Goal: Information Seeking & Learning: Learn about a topic

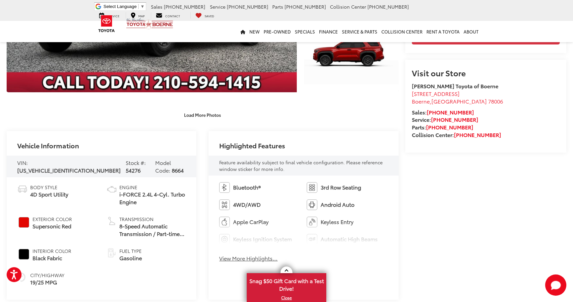
click at [264, 260] on button "View More Highlights..." at bounding box center [248, 258] width 58 height 8
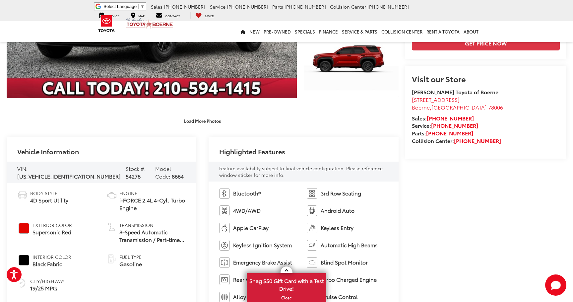
scroll to position [182, 0]
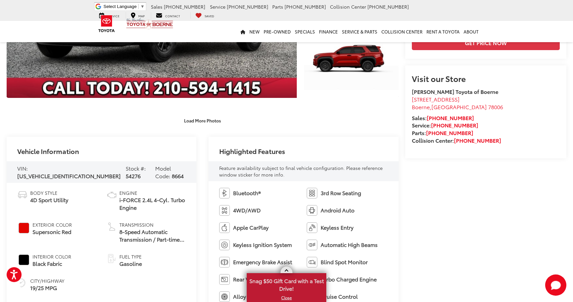
click at [290, 270] on link at bounding box center [287, 269] width 12 height 7
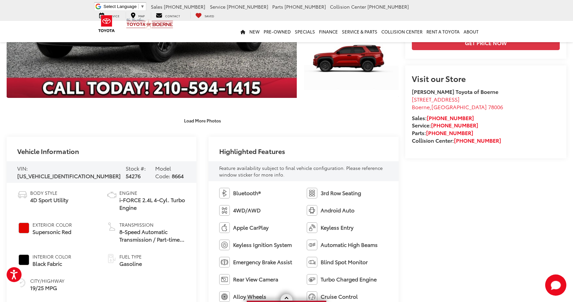
click at [290, 295] on link at bounding box center [287, 297] width 12 height 7
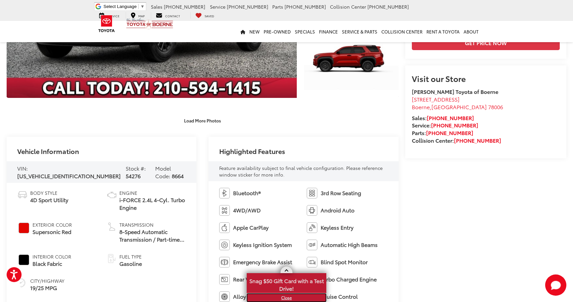
click at [289, 298] on link "X" at bounding box center [286, 297] width 78 height 7
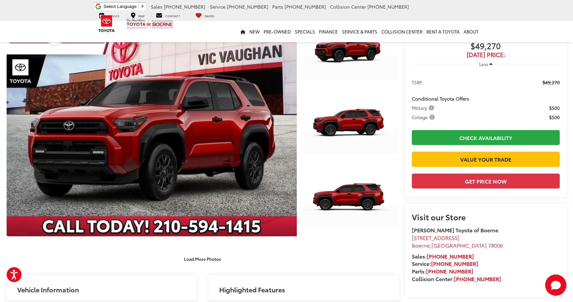
scroll to position [43, 0]
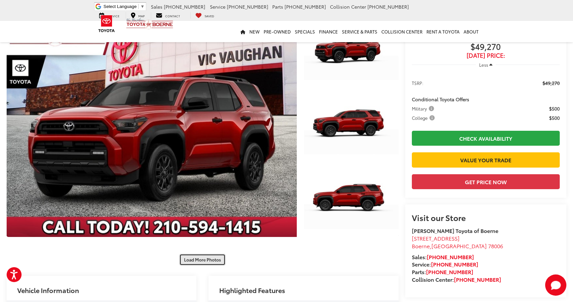
click at [204, 261] on button "Load More Photos" at bounding box center [202, 260] width 46 height 12
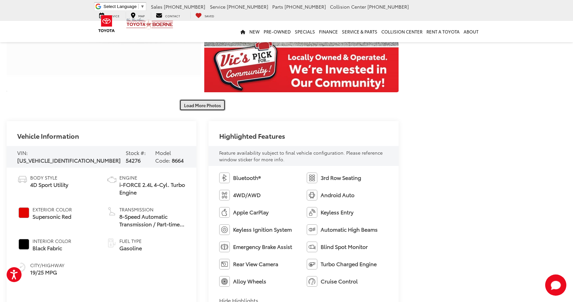
scroll to position [491, 0]
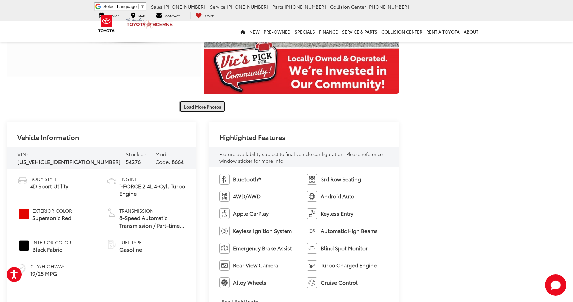
click at [202, 108] on button "Load More Photos" at bounding box center [202, 107] width 46 height 12
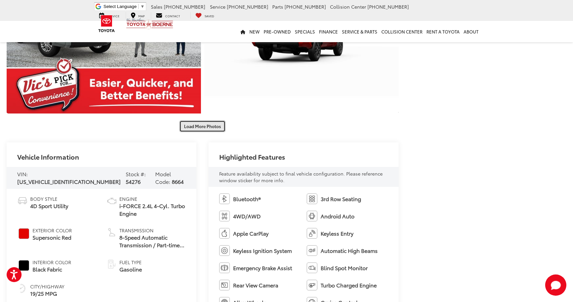
scroll to position [766, 0]
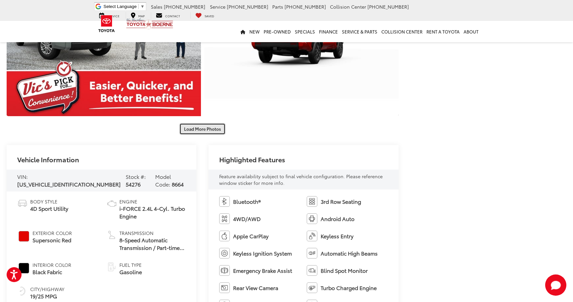
click at [197, 129] on button "Load More Photos" at bounding box center [202, 129] width 46 height 12
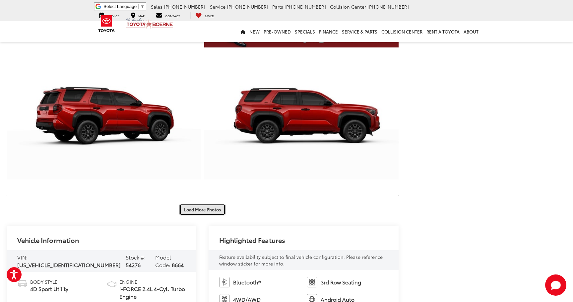
scroll to position [984, 0]
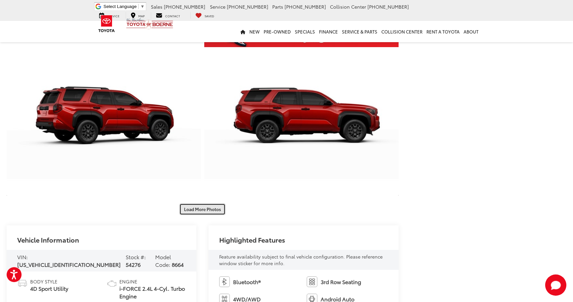
click at [196, 213] on button "Load More Photos" at bounding box center [202, 209] width 46 height 12
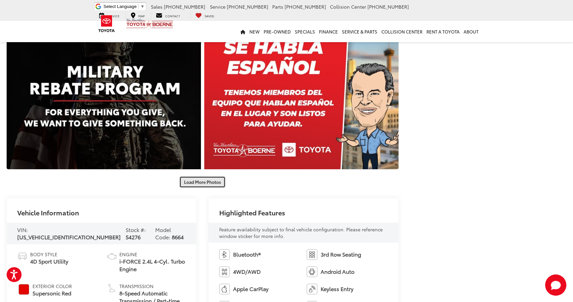
scroll to position [1324, 0]
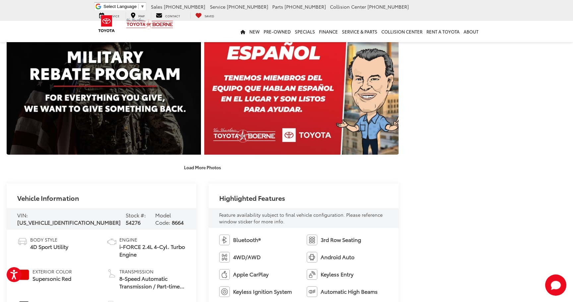
click at [214, 165] on button "Load More Photos" at bounding box center [202, 168] width 46 height 12
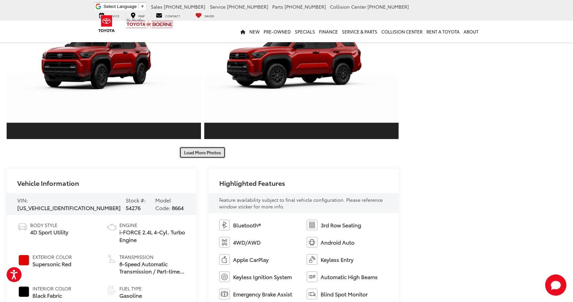
click at [213, 153] on button "Load More Photos" at bounding box center [202, 153] width 46 height 12
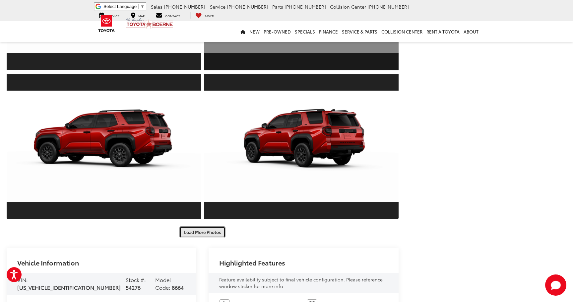
scroll to position [1860, 0]
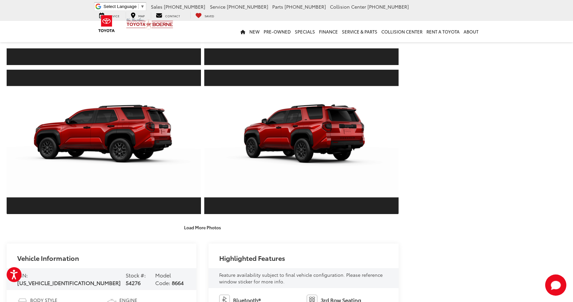
click at [218, 228] on button "Load More Photos" at bounding box center [202, 228] width 46 height 12
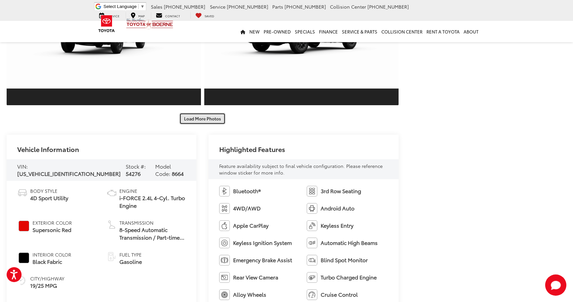
scroll to position [2246, 0]
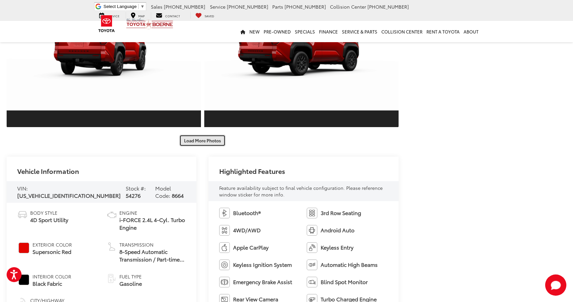
click at [202, 139] on button "Load More Photos" at bounding box center [202, 141] width 46 height 12
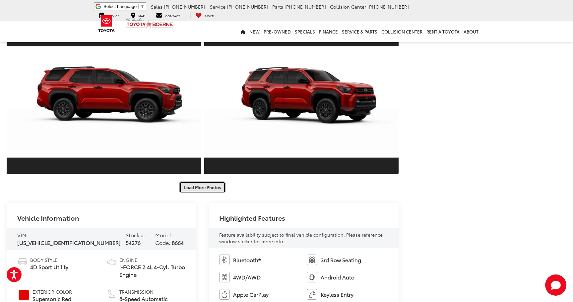
scroll to position [2517, 0]
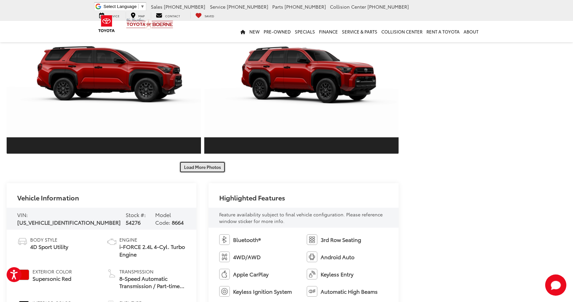
click at [202, 170] on button "Load More Photos" at bounding box center [202, 167] width 46 height 12
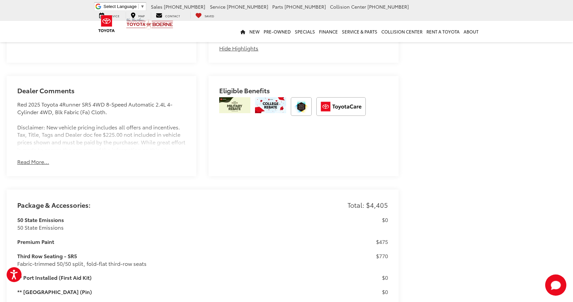
scroll to position [3194, 0]
